Goal: Task Accomplishment & Management: Manage account settings

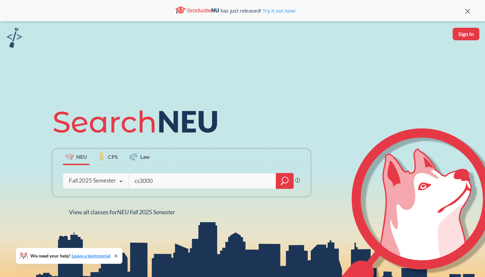
type input "cs3000"
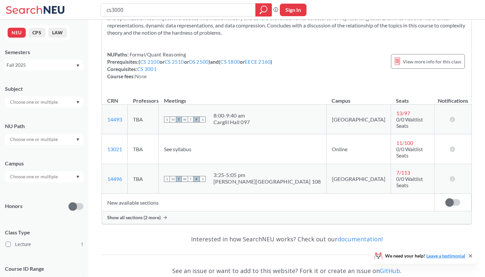
scroll to position [57, 0]
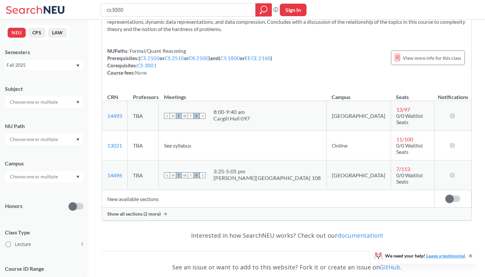
click at [451, 194] on span at bounding box center [449, 198] width 8 height 8
click at [445, 195] on input "checkbox" at bounding box center [445, 195] width 0 height 0
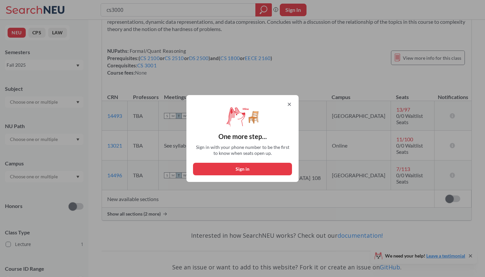
click at [264, 166] on button "Sign in" at bounding box center [242, 169] width 99 height 13
select select "US"
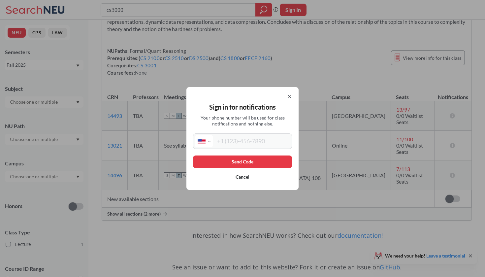
click at [231, 175] on button "Cancel" at bounding box center [242, 176] width 99 height 13
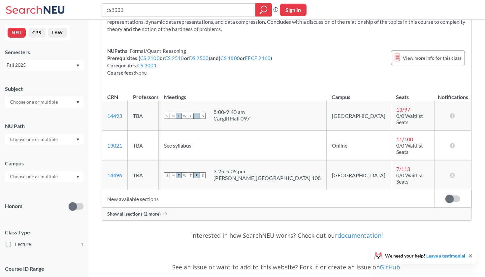
click at [145, 207] on div "Show all sections (2 more)" at bounding box center [286, 213] width 369 height 13
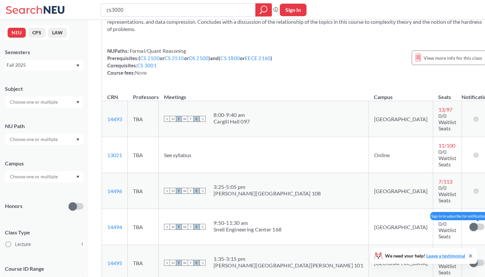
click at [469, 222] on span at bounding box center [473, 226] width 8 height 8
click at [469, 223] on input "checkbox" at bounding box center [469, 223] width 0 height 0
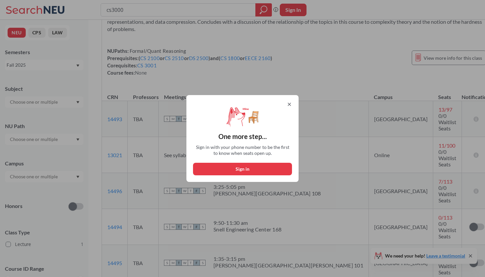
click at [276, 165] on button "Sign in" at bounding box center [242, 169] width 99 height 13
select select "US"
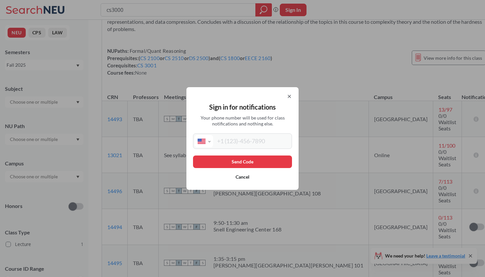
click at [260, 145] on input "tel" at bounding box center [251, 141] width 77 height 12
type input "[PHONE_NUMBER]"
click at [259, 162] on button "Send Code" at bounding box center [242, 161] width 99 height 13
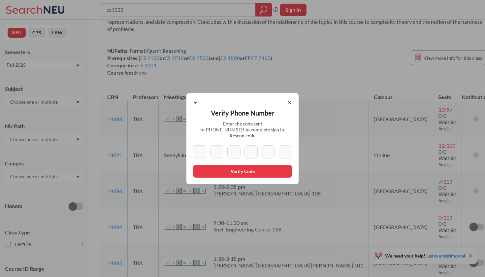
type input "8"
type input "6"
type input "9"
type input "4"
type input "1"
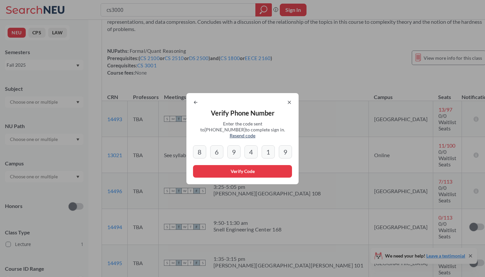
type input "9"
click at [235, 173] on button "Verify Code" at bounding box center [242, 171] width 99 height 13
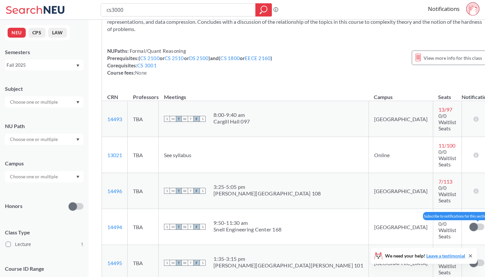
click at [469, 222] on span at bounding box center [473, 226] width 8 height 8
click at [469, 223] on input "checkbox" at bounding box center [469, 223] width 0 height 0
